Goal: Task Accomplishment & Management: Use online tool/utility

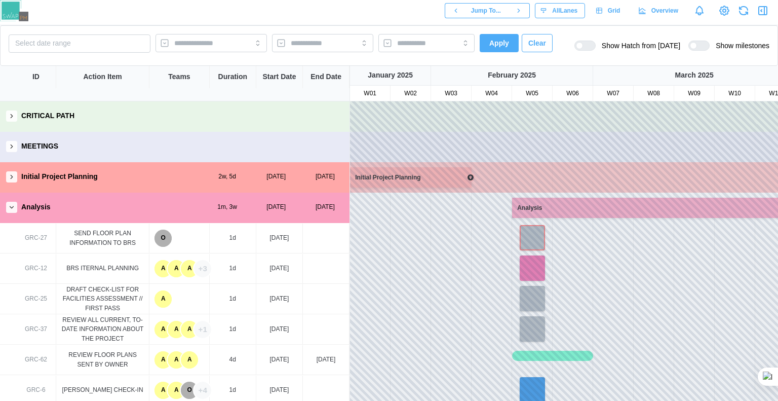
scroll to position [456, 0]
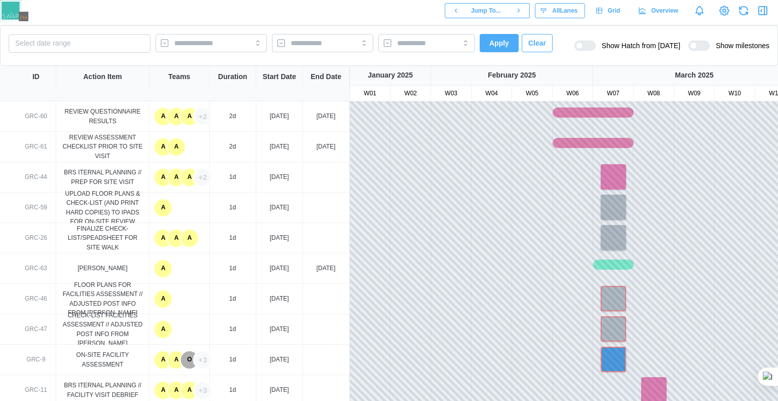
click at [592, 47] on div at bounding box center [589, 45] width 12 height 9
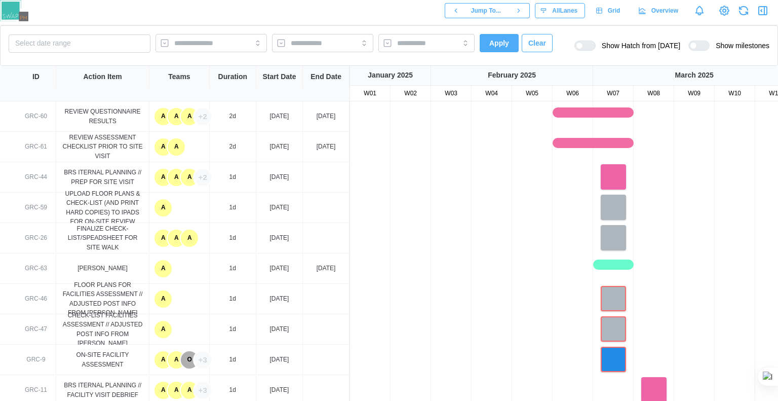
click at [697, 46] on div at bounding box center [693, 45] width 7 height 7
click at [704, 46] on div at bounding box center [703, 45] width 12 height 9
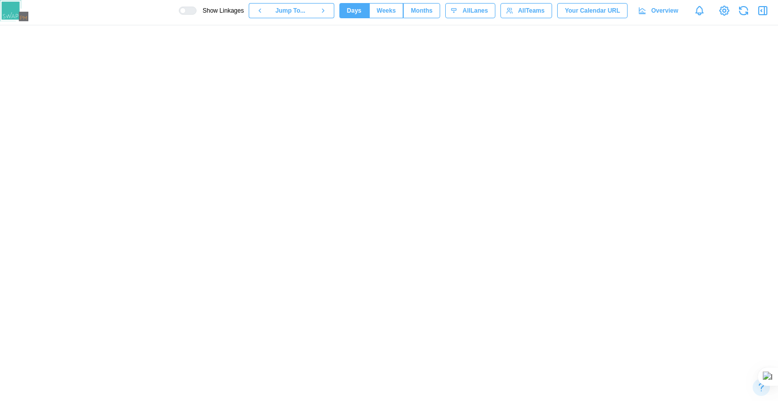
scroll to position [91, 0]
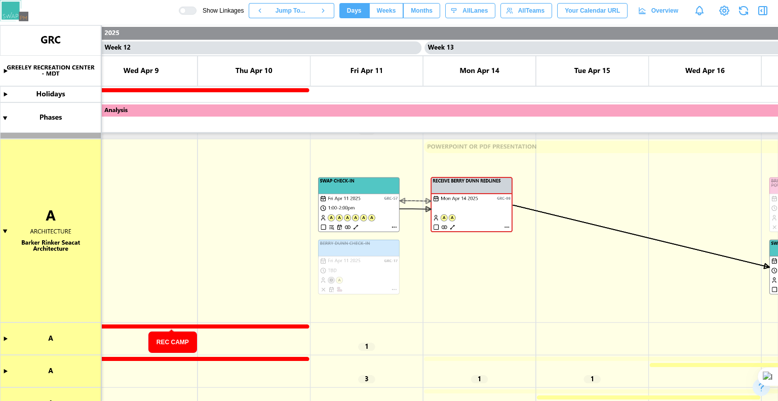
click at [171, 326] on canvas at bounding box center [389, 212] width 778 height 375
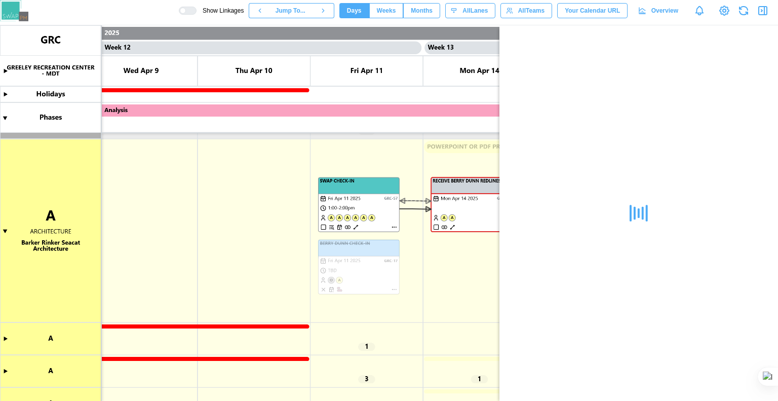
click at [760, 7] on icon "button" at bounding box center [763, 11] width 8 height 8
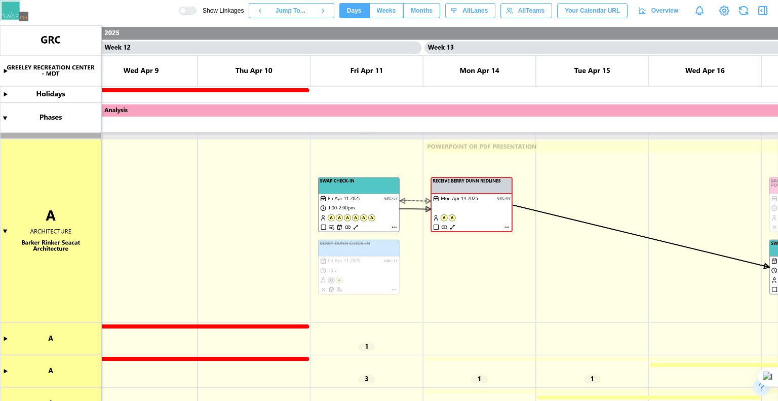
click at [590, 377] on canvas at bounding box center [389, 212] width 778 height 375
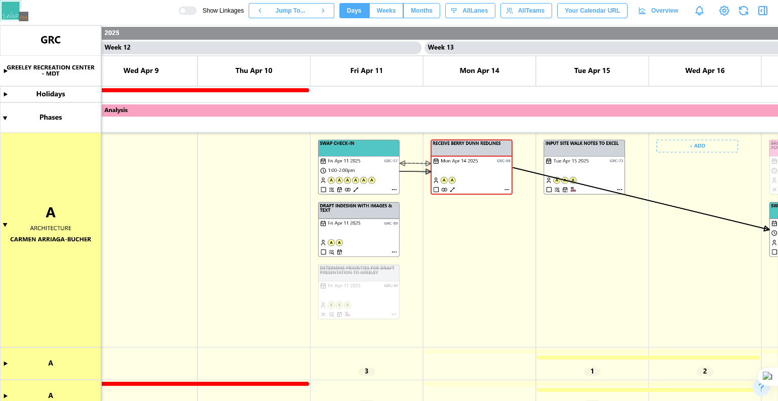
scroll to position [294, 0]
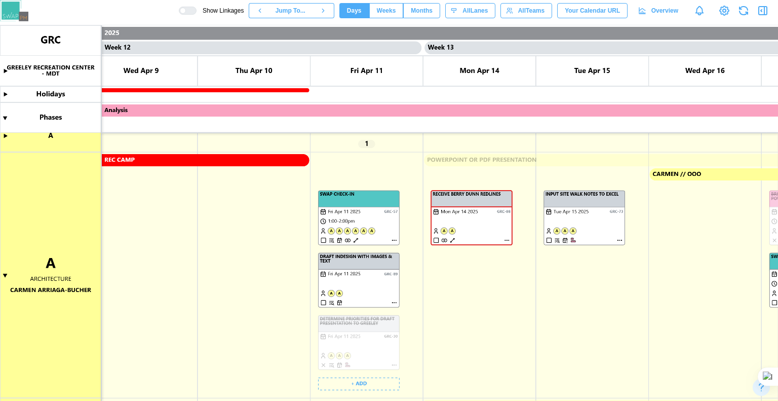
click at [383, 219] on canvas at bounding box center [389, 212] width 778 height 375
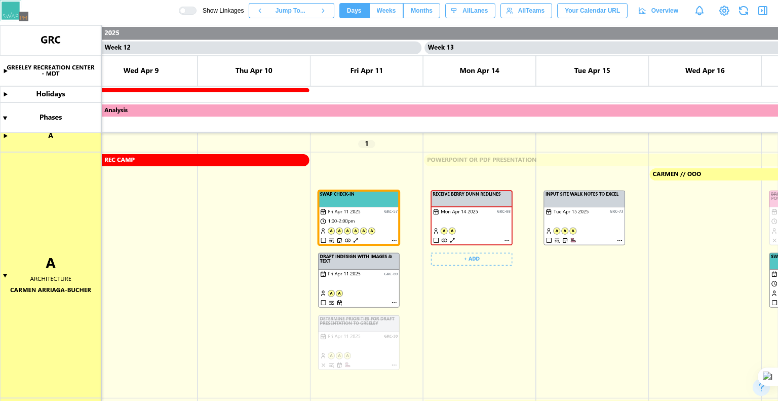
scroll to position [34, 0]
click at [487, 217] on canvas at bounding box center [389, 212] width 778 height 375
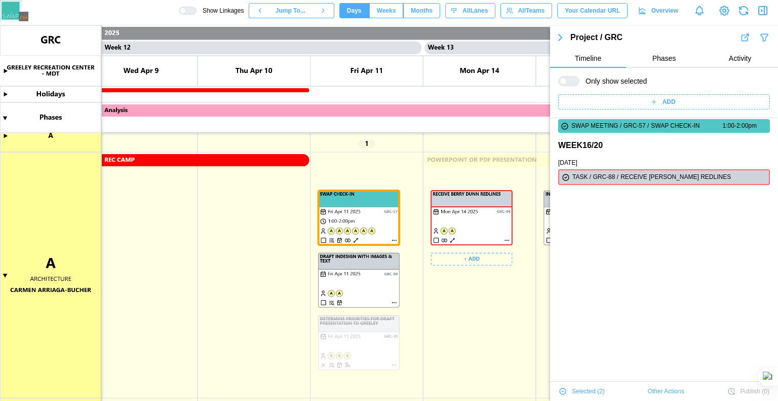
scroll to position [0, 0]
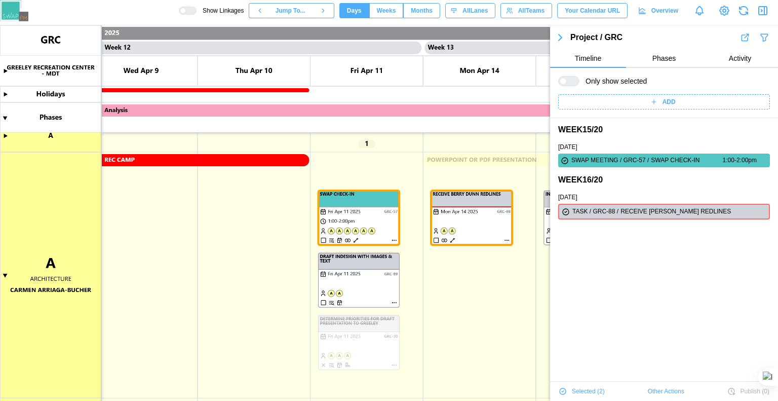
click at [654, 386] on span "Other Actions" at bounding box center [666, 391] width 36 height 14
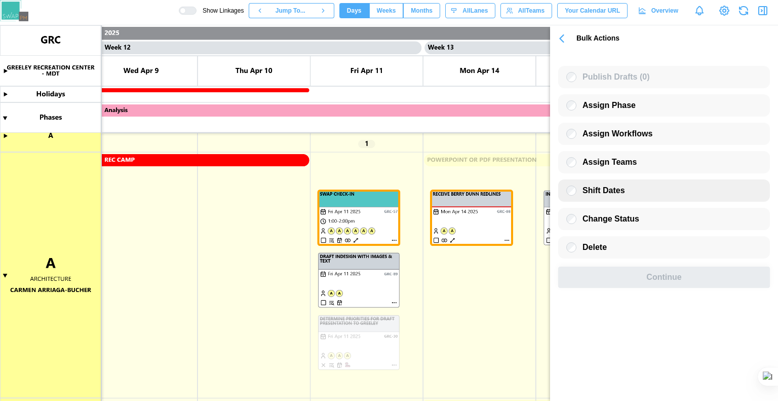
click at [582, 196] on label "Shift Dates" at bounding box center [601, 190] width 49 height 10
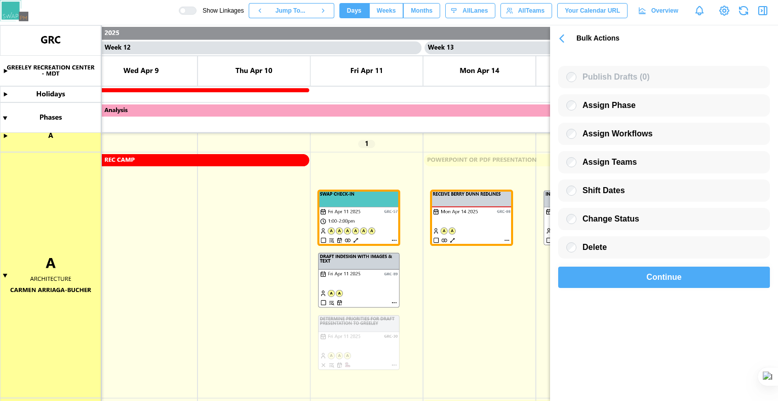
click at [605, 281] on div "Continue" at bounding box center [664, 277] width 188 height 20
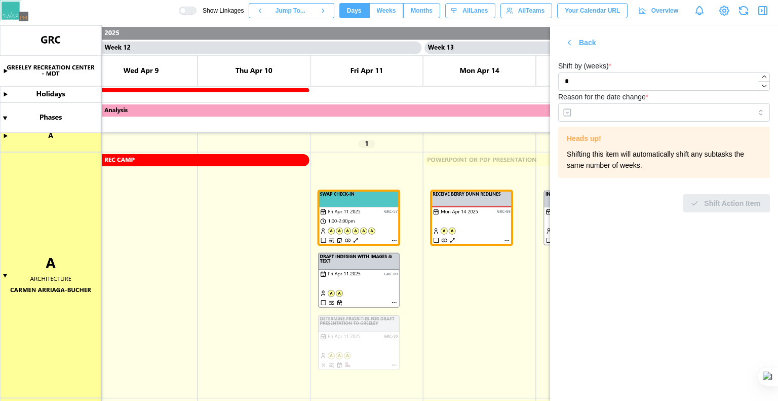
click at [567, 43] on icon "button" at bounding box center [569, 42] width 9 height 9
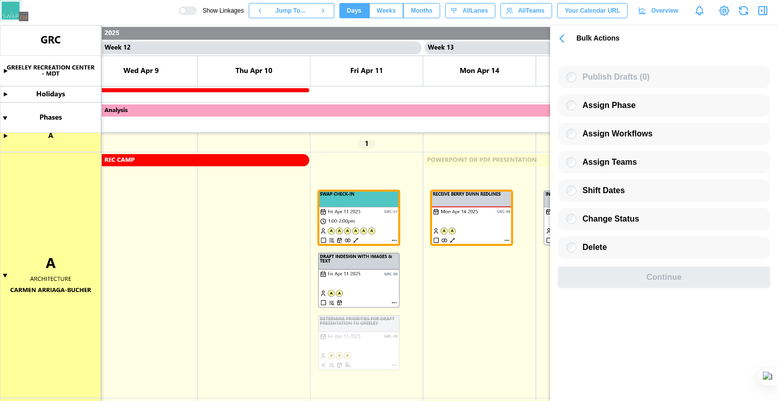
click at [556, 41] on icon "button" at bounding box center [562, 38] width 14 height 14
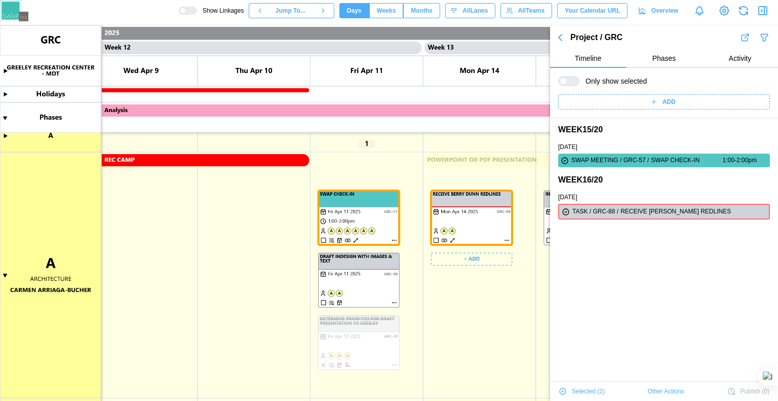
scroll to position [345, 0]
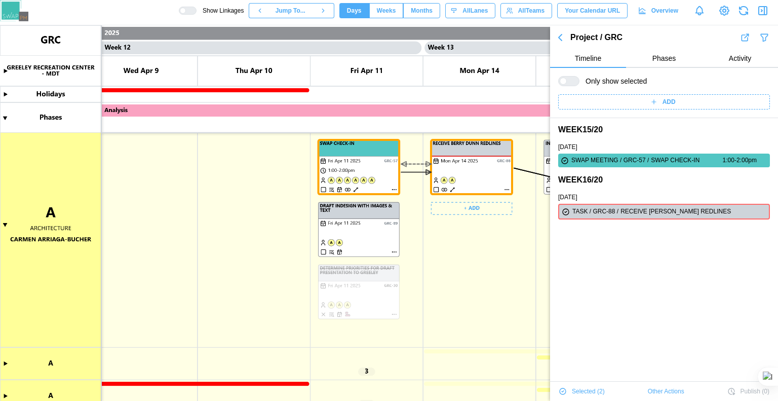
click at [564, 39] on icon "button" at bounding box center [560, 37] width 12 height 12
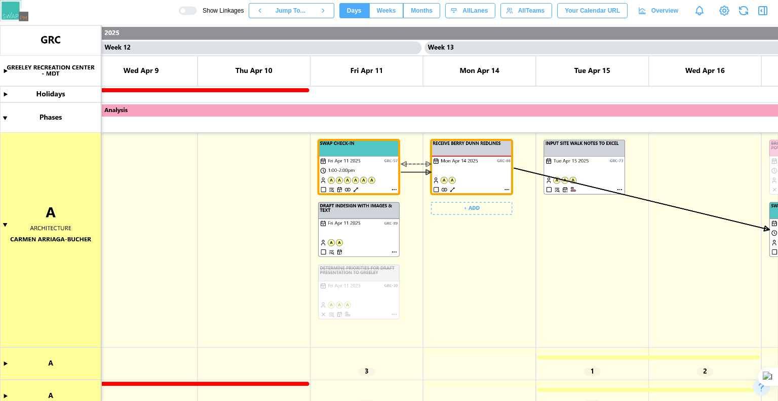
scroll to position [3785, 0]
